Goal: Navigation & Orientation: Go to known website

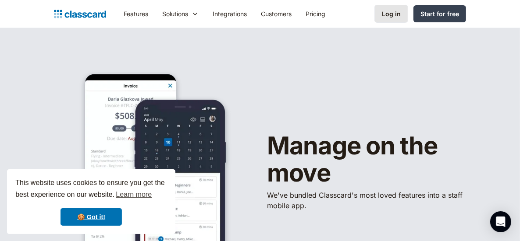
click at [388, 12] on div "Log in" at bounding box center [391, 13] width 19 height 9
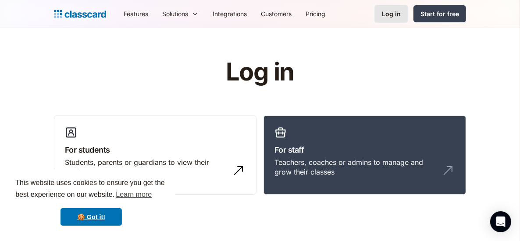
click at [399, 19] on link "Log in" at bounding box center [391, 14] width 34 height 18
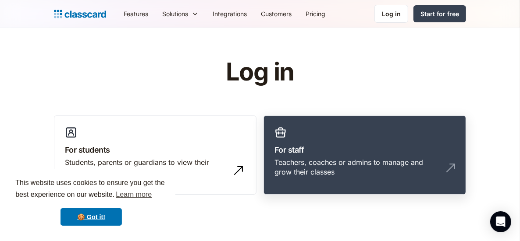
click at [337, 149] on h3 "For staff" at bounding box center [364, 150] width 181 height 12
